Goal: Navigation & Orientation: Find specific page/section

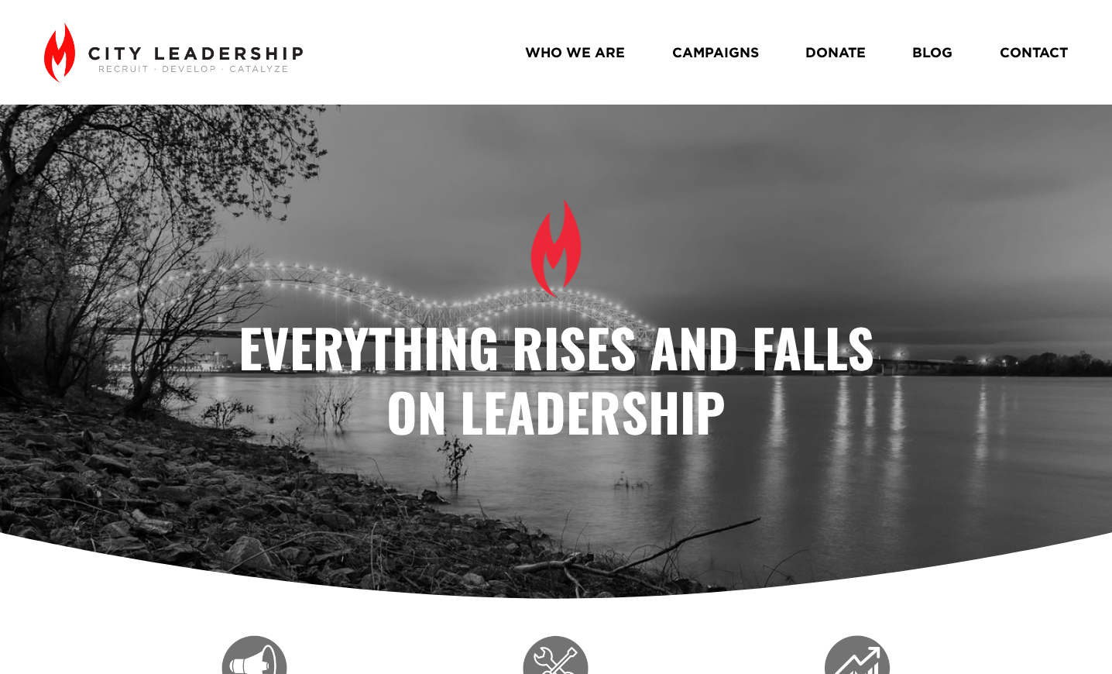
click at [565, 45] on link "WHO WE ARE" at bounding box center [575, 52] width 100 height 27
click at [563, 56] on link "WHO WE ARE" at bounding box center [575, 52] width 100 height 27
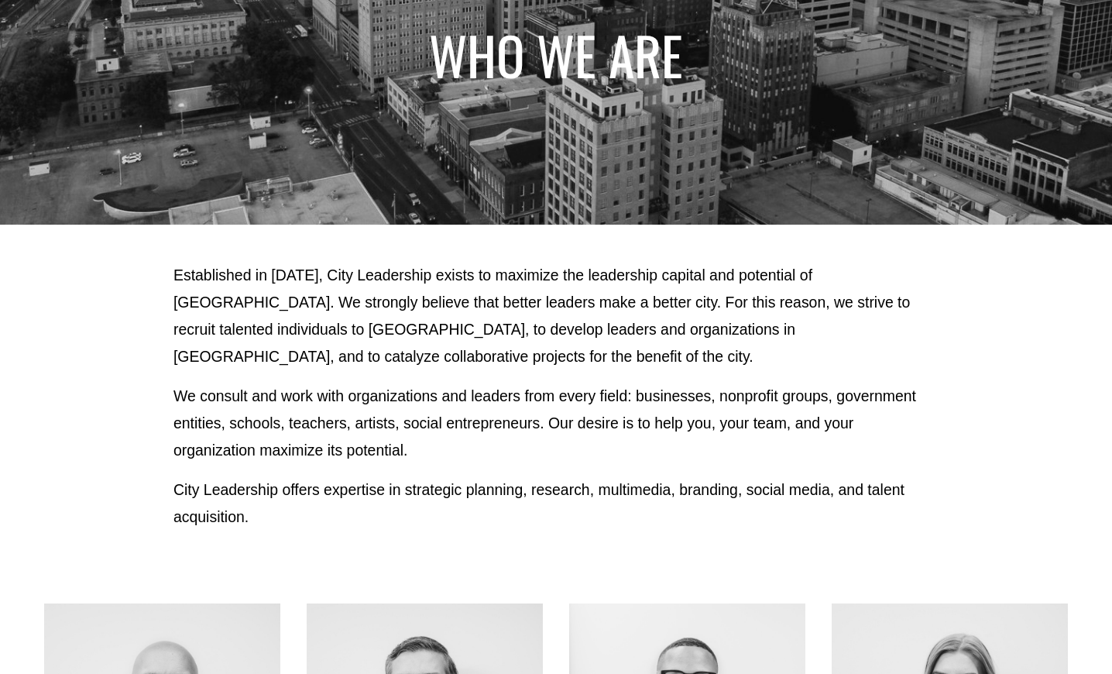
scroll to position [222, 0]
